Goal: Task Accomplishment & Management: Manage account settings

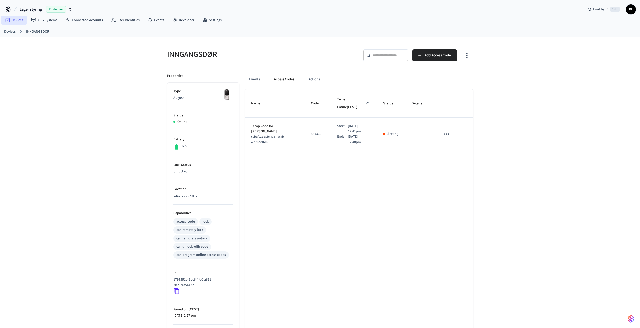
click at [15, 20] on link "Devices" at bounding box center [14, 20] width 26 height 9
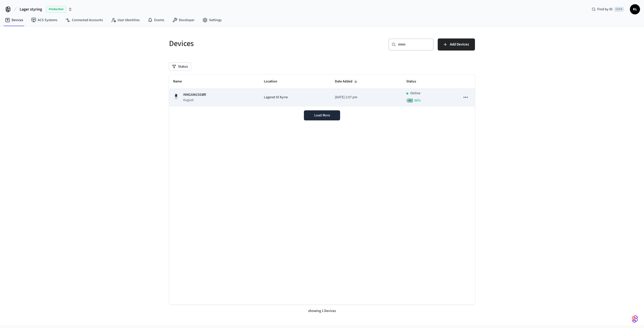
click at [214, 97] on div "INNGANGSDØR August" at bounding box center [214, 97] width 83 height 10
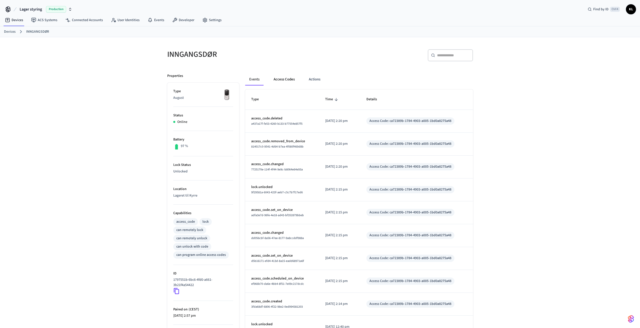
click at [285, 79] on button "Access Codes" at bounding box center [284, 79] width 29 height 12
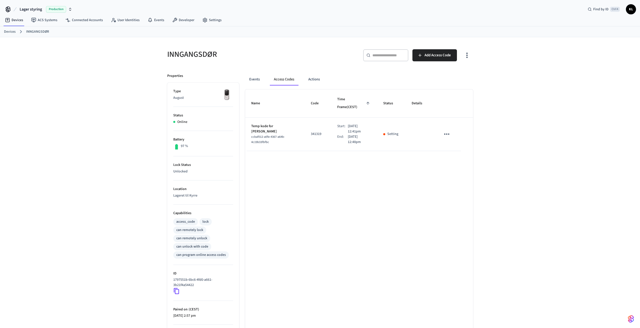
drag, startPoint x: 427, startPoint y: 142, endPoint x: 249, endPoint y: 120, distance: 179.7
click at [249, 120] on tr "Temp kode for Kyrre Lervold ccbaf012-a0fe-4367-a64b-4c19b33fbfbc 341319 Start: …" at bounding box center [359, 134] width 228 height 33
copy thead "Name Code Time Frame (CEST) Status Details"
click at [316, 226] on div "Name Code Time Frame (CEST) Status Details Temp kode for Kyrre Lervold ccbaf012…" at bounding box center [359, 231] width 228 height 283
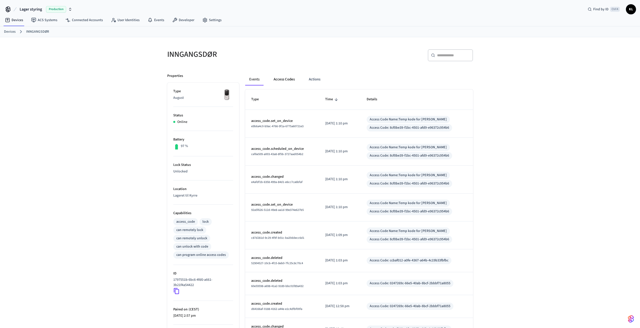
click at [288, 81] on button "Access Codes" at bounding box center [284, 79] width 29 height 12
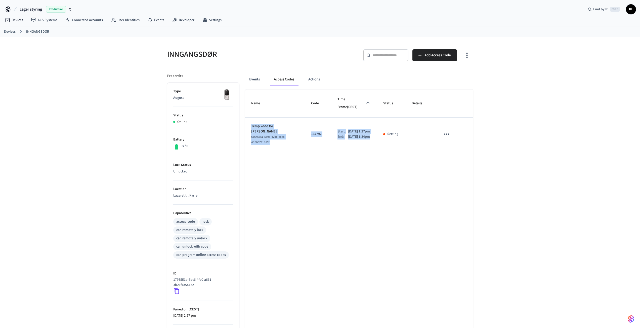
drag, startPoint x: 380, startPoint y: 138, endPoint x: 248, endPoint y: 120, distance: 133.3
click at [248, 120] on tr "Temp kode for [PERSON_NAME] 67645851-5505-42bc-ac4c-4db6c2a1ba9f 167792 Start: …" at bounding box center [359, 134] width 228 height 33
click at [370, 134] on p "[DATE] 1:34pm" at bounding box center [359, 136] width 22 height 5
drag, startPoint x: 414, startPoint y: 137, endPoint x: 246, endPoint y: 116, distance: 168.6
click at [246, 118] on tr "Temp kode for [PERSON_NAME] 67645851-5505-42bc-ac4c-4db6c2a1ba9f 167792 Start: …" at bounding box center [359, 134] width 228 height 33
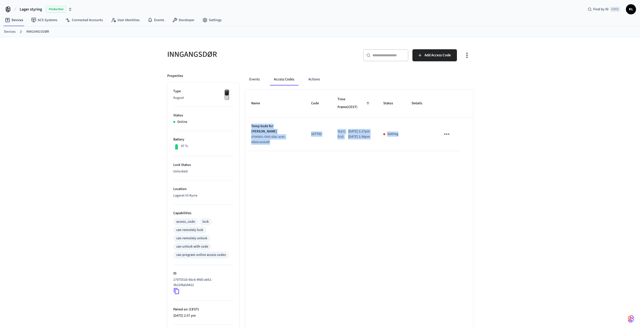
copy tr "Temp kode for [PERSON_NAME] 67645851-5505-42bc-ac4c-4db6c2a1ba9f 167792 Start: …"
click at [342, 141] on td "Start: [DATE] 1:27pm End: [DATE] 1:34pm" at bounding box center [351, 134] width 45 height 33
drag, startPoint x: 411, startPoint y: 163, endPoint x: 245, endPoint y: 110, distance: 174.8
click at [245, 110] on div "Events Access Codes Actions Name Code Time Frame (CEST) Status Details Temp kod…" at bounding box center [356, 220] width 234 height 306
copy table "Name Code Time Frame (CEST) Status Details Temp kode for [PERSON_NAME] 67645851…"
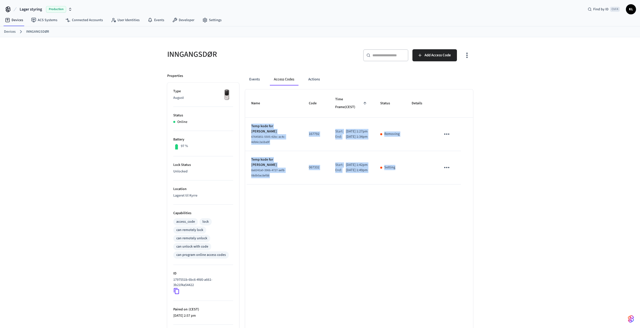
click at [348, 216] on div "Name Code Time Frame (CEST) Status Details Temp kode for [PERSON_NAME] 67645851…" at bounding box center [359, 231] width 228 height 283
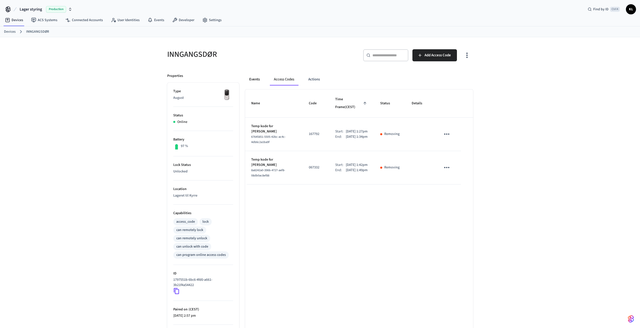
click at [254, 80] on button "Events" at bounding box center [254, 79] width 19 height 12
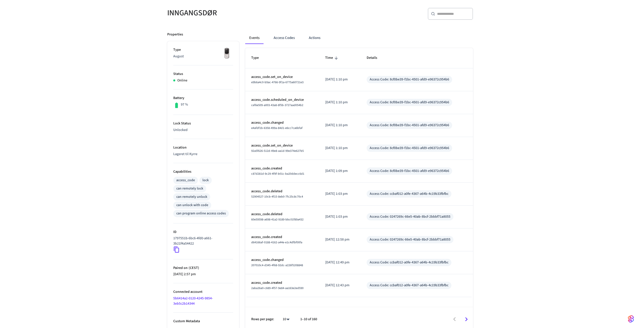
scroll to position [45, 0]
